Goal: Check status: Check status

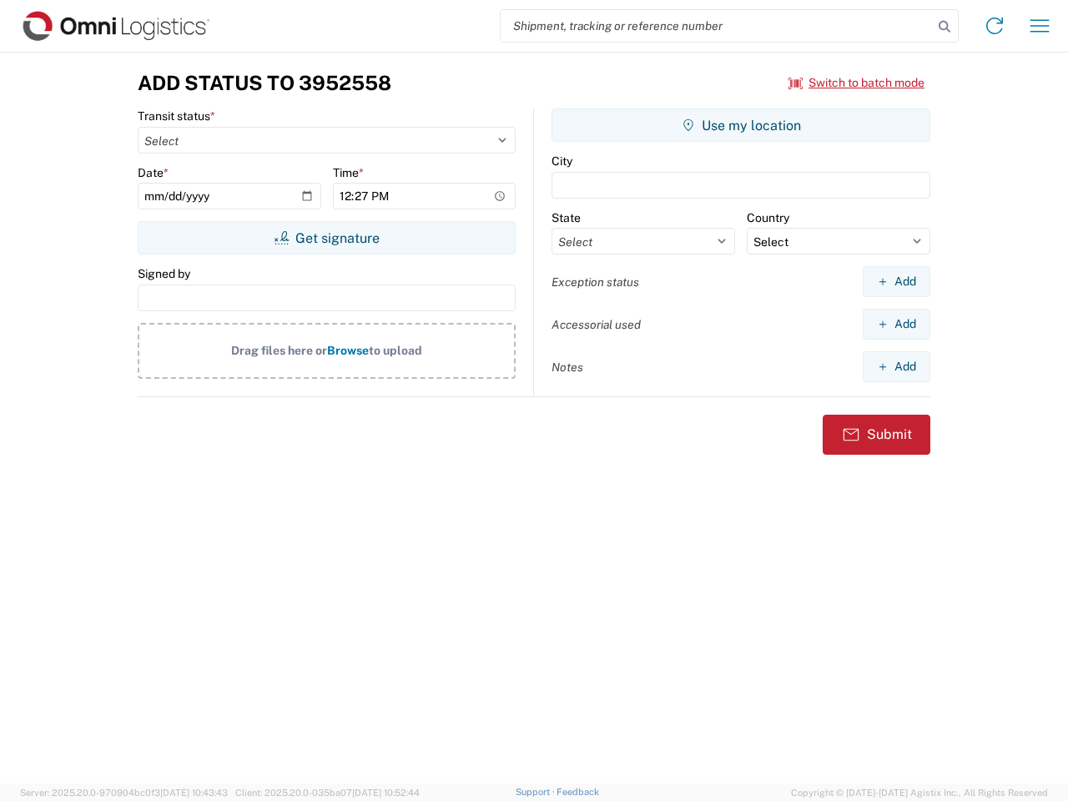
click at [717, 26] on input "search" at bounding box center [716, 26] width 432 height 32
click at [944, 27] on icon at bounding box center [944, 26] width 23 height 23
click at [994, 26] on icon at bounding box center [994, 26] width 27 height 27
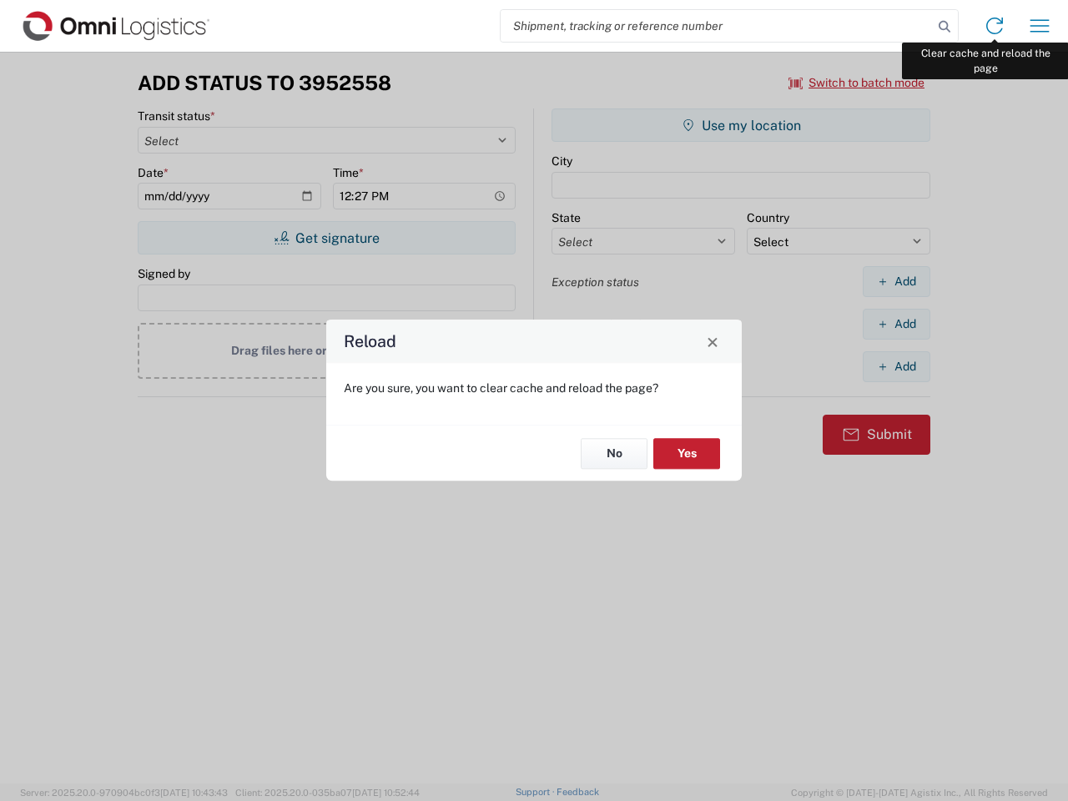
click at [1039, 26] on div "Reload Are you sure, you want to clear cache and reload the page? No Yes" at bounding box center [534, 400] width 1068 height 801
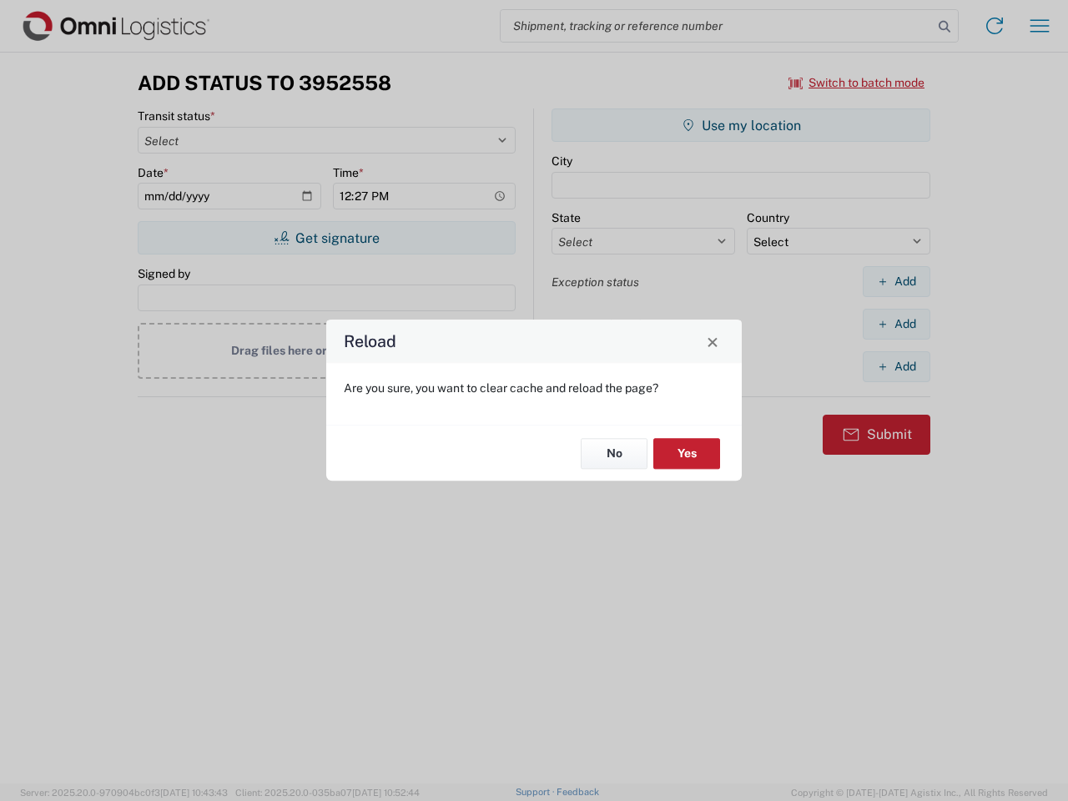
click at [857, 83] on div "Reload Are you sure, you want to clear cache and reload the page? No Yes" at bounding box center [534, 400] width 1068 height 801
click at [326, 238] on div "Reload Are you sure, you want to clear cache and reload the page? No Yes" at bounding box center [534, 400] width 1068 height 801
click at [741, 125] on div "Reload Are you sure, you want to clear cache and reload the page? No Yes" at bounding box center [534, 400] width 1068 height 801
click at [896, 281] on div "Reload Are you sure, you want to clear cache and reload the page? No Yes" at bounding box center [534, 400] width 1068 height 801
click at [896, 324] on div "Reload Are you sure, you want to clear cache and reload the page? No Yes" at bounding box center [534, 400] width 1068 height 801
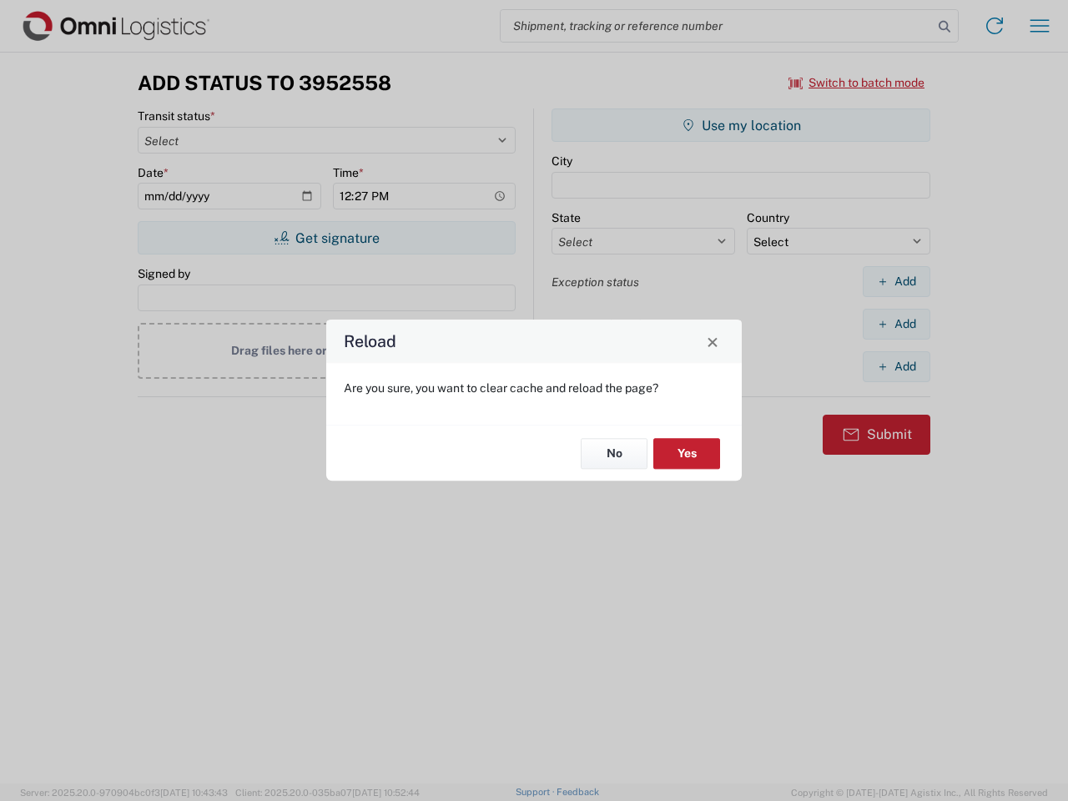
click at [896, 366] on div "Reload Are you sure, you want to clear cache and reload the page? No Yes" at bounding box center [534, 400] width 1068 height 801
